Goal: Navigation & Orientation: Understand site structure

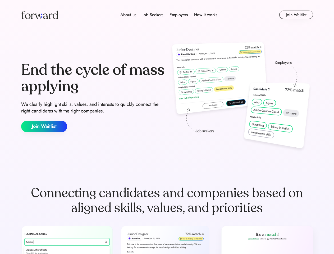
click at [167, 127] on div "End the cycle of mass applying We clearly highlight skills, values, and interes…" at bounding box center [167, 97] width 292 height 114
click at [167, 15] on div "About us Job Seekers Employers How it works" at bounding box center [168, 15] width 208 height 6
click at [40, 15] on img at bounding box center [39, 15] width 37 height 8
click at [169, 15] on div "About us Job Seekers Employers How it works" at bounding box center [168, 15] width 208 height 6
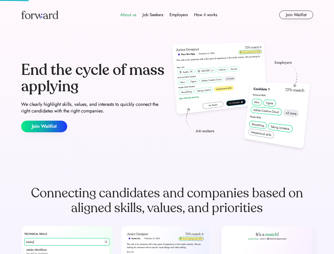
click at [128, 15] on div "About us" at bounding box center [128, 15] width 16 height 6
click at [153, 15] on div "Job Seekers" at bounding box center [152, 15] width 21 height 6
click at [178, 15] on div "Employers" at bounding box center [178, 15] width 18 height 6
